Goal: Task Accomplishment & Management: Manage account settings

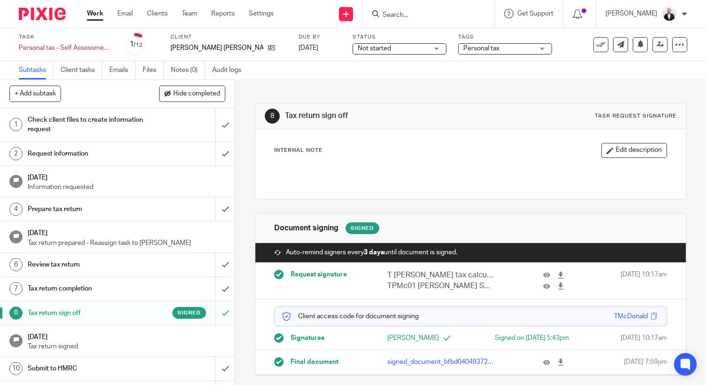
scroll to position [9, 0]
click at [597, 45] on icon at bounding box center [600, 44] width 9 height 9
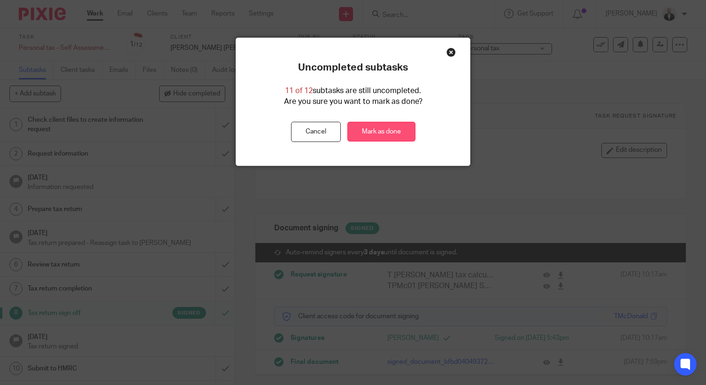
click at [381, 131] on link "Mark as done" at bounding box center [381, 132] width 68 height 20
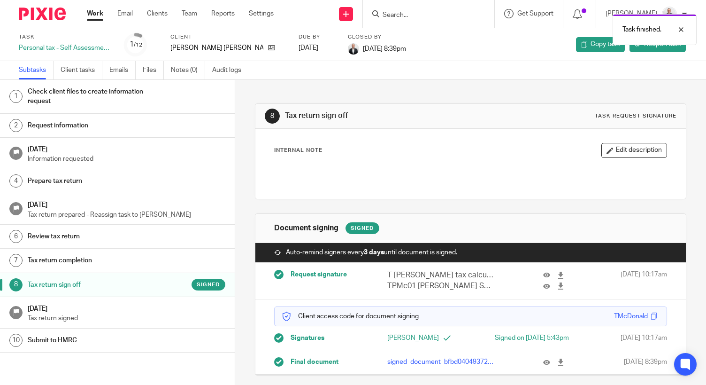
scroll to position [44, 0]
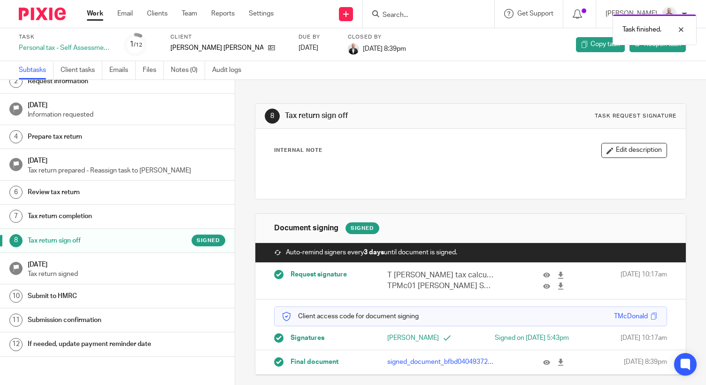
click at [84, 323] on h1 "Submission confirmation" at bounding box center [94, 320] width 132 height 14
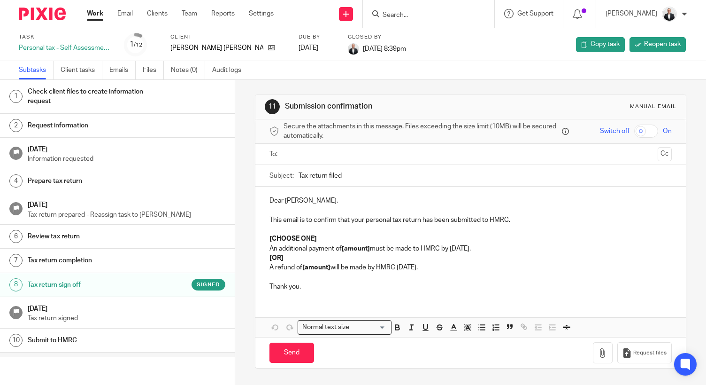
click at [323, 154] on input "text" at bounding box center [470, 154] width 367 height 11
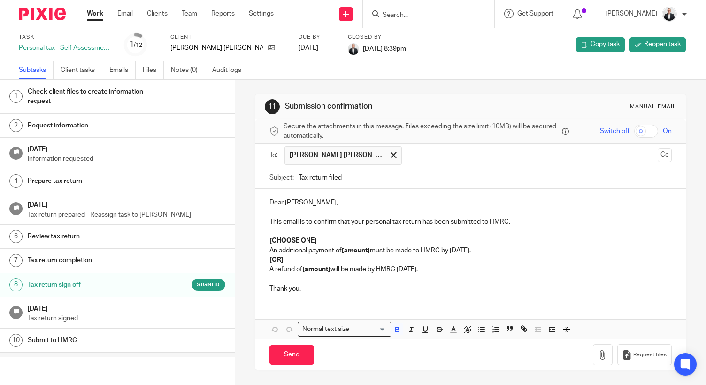
drag, startPoint x: 265, startPoint y: 238, endPoint x: 453, endPoint y: 264, distance: 190.1
click at [453, 266] on div "Dear Terry, This email is to confirm that your personal tax return has been sub…" at bounding box center [470, 244] width 431 height 112
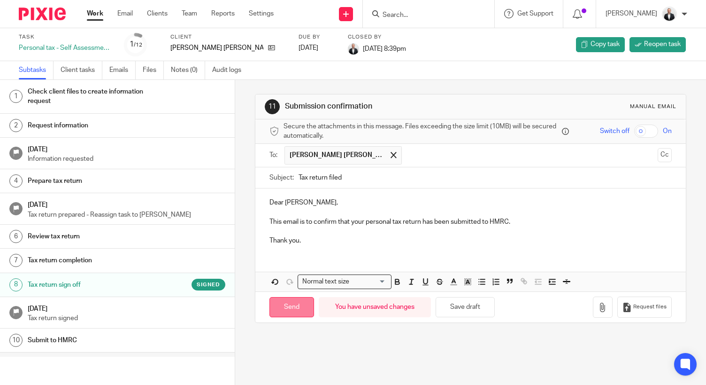
click at [300, 305] on input "Send" at bounding box center [291, 307] width 45 height 20
type input "Sent"
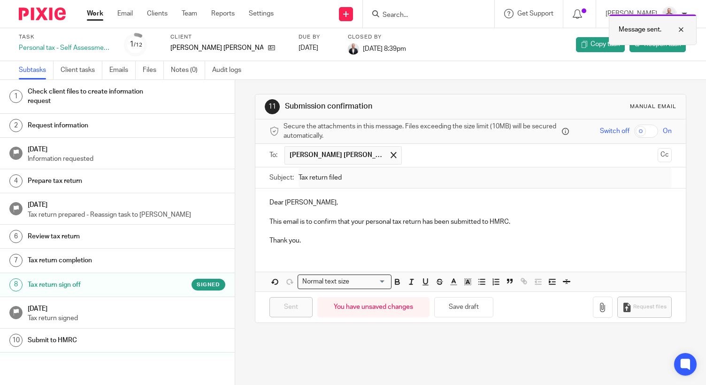
click at [684, 31] on div at bounding box center [674, 29] width 25 height 11
click at [89, 13] on link "Work" at bounding box center [95, 13] width 16 height 9
